Goal: Task Accomplishment & Management: Complete application form

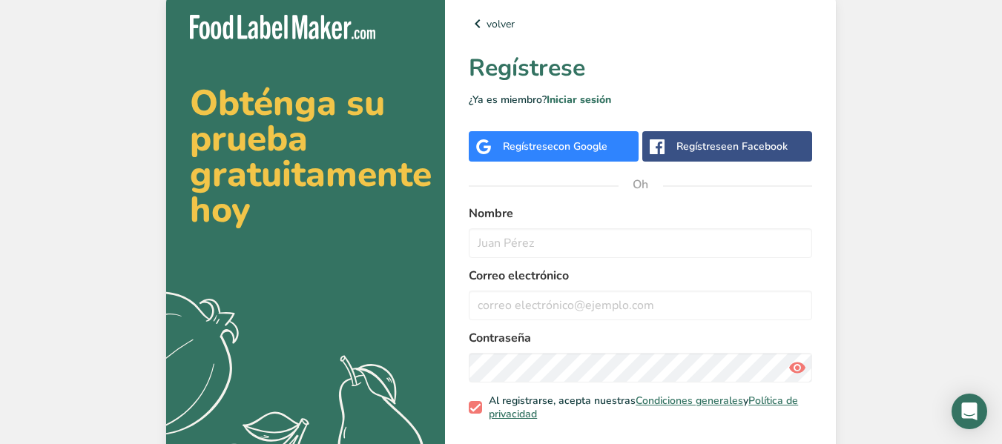
click at [525, 139] on div "Regístrese con Google" at bounding box center [555, 147] width 105 height 16
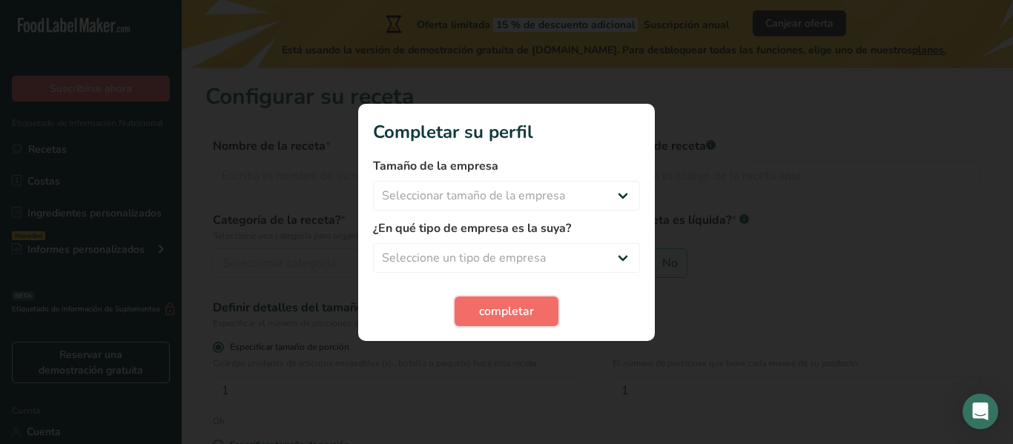
click at [535, 299] on button "completar" at bounding box center [507, 312] width 104 height 30
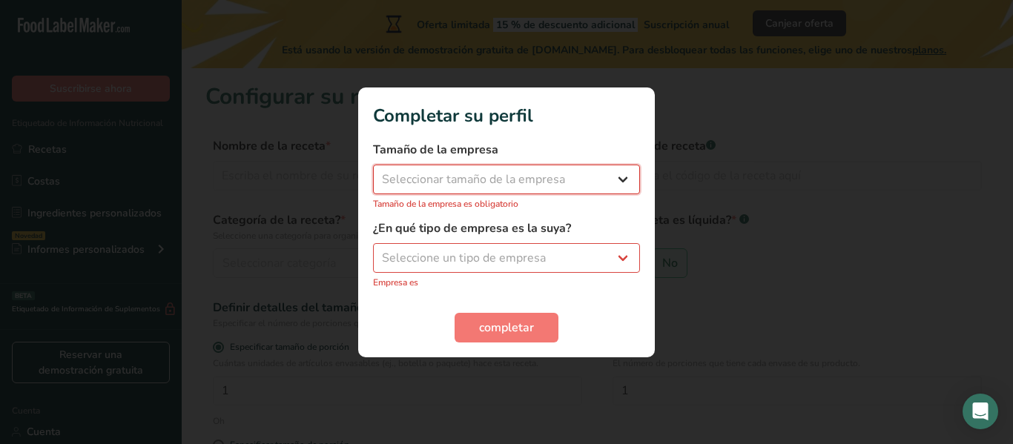
click at [483, 189] on select "Seleccionar tamaño de la empresa Menos de 10 empleados De 10 a 50 empleados De …" at bounding box center [506, 180] width 267 height 30
select select "2"
click at [373, 172] on select "Seleccionar tamaño de la empresa Menos de 10 empleados De 10 a 50 empleados De …" at bounding box center [506, 180] width 267 height 30
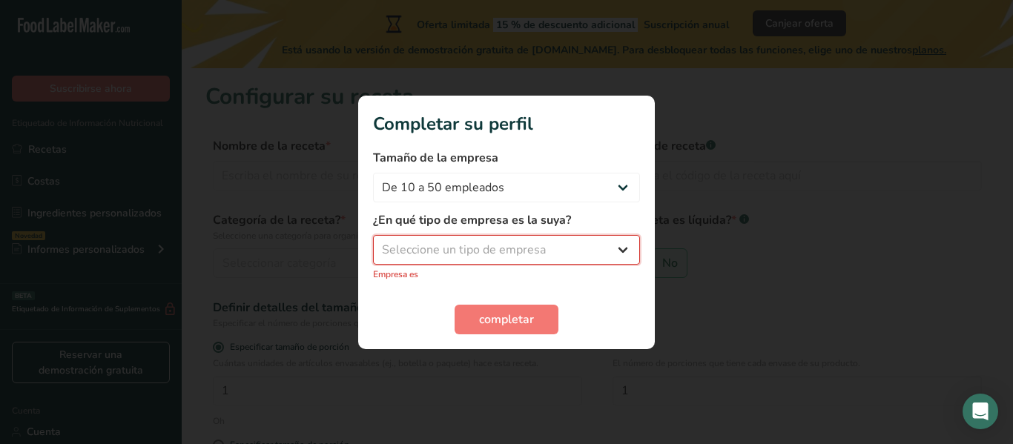
click at [504, 256] on select "Seleccione un tipo de empresa Fabricante de alimentos envasados Restaurante y c…" at bounding box center [506, 250] width 267 height 30
select select "4"
click at [373, 243] on select "Seleccione un tipo de empresa Fabricante de alimentos envasados Restaurante y c…" at bounding box center [506, 250] width 267 height 30
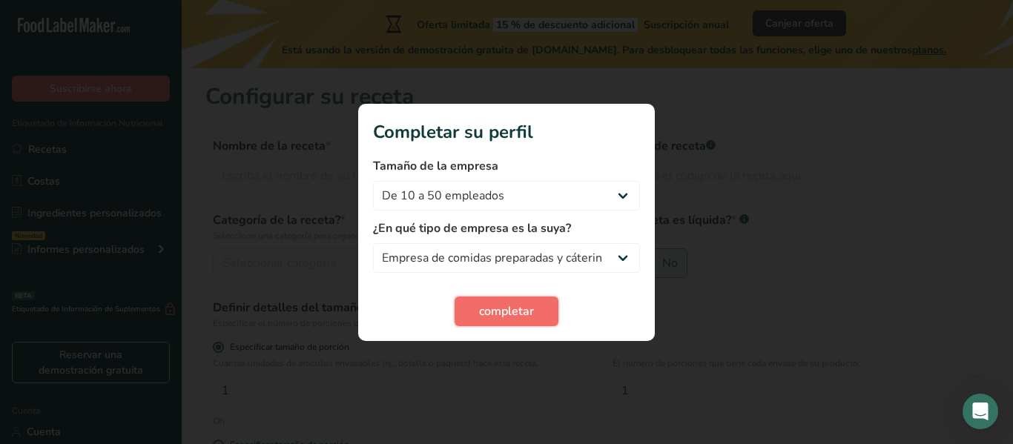
click at [507, 314] on font "completar" at bounding box center [506, 311] width 55 height 16
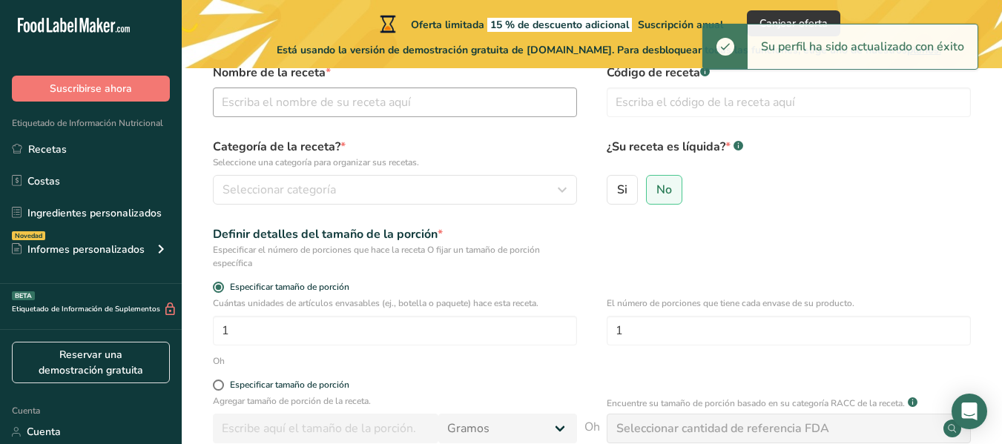
scroll to position [76, 0]
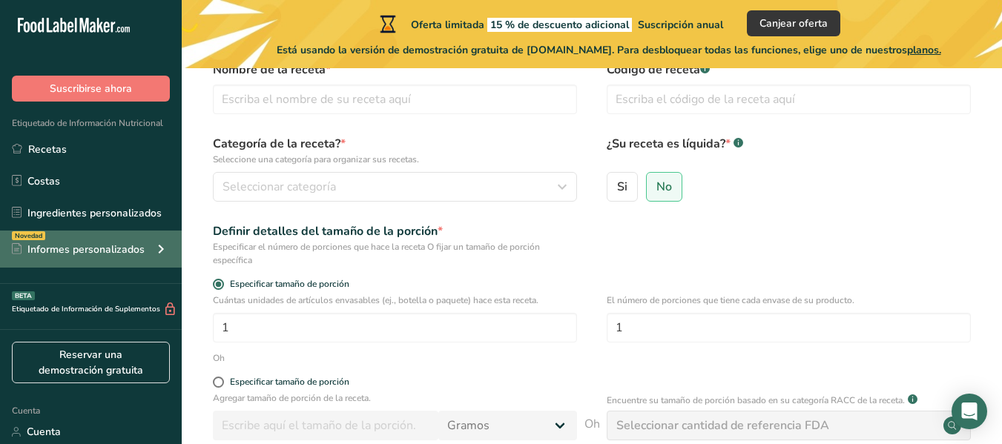
click at [131, 255] on font "Informes personalizados" at bounding box center [85, 250] width 117 height 14
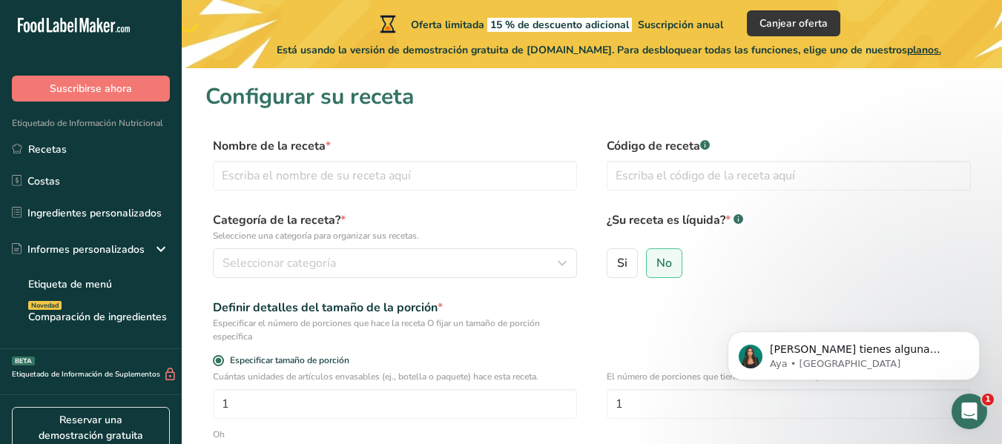
scroll to position [0, 0]
